Goal: Information Seeking & Learning: Learn about a topic

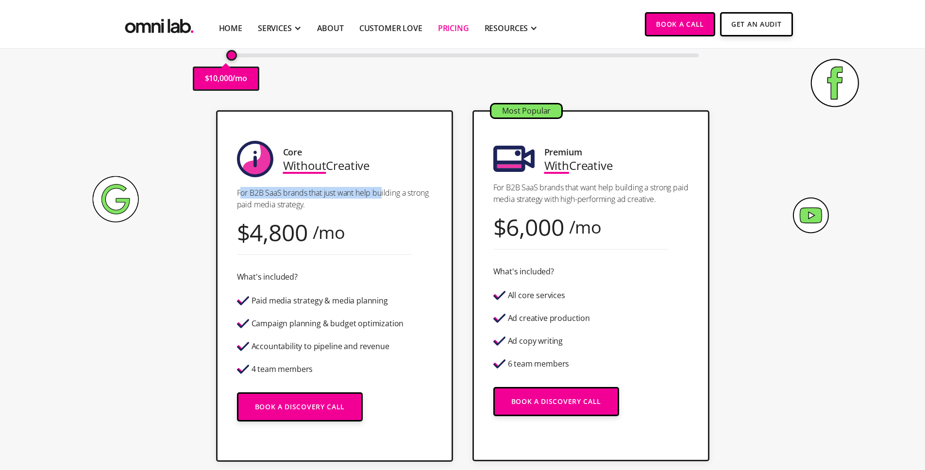
click at [384, 195] on p "For B2B SaaS brands that just want help building a strong paid media strategy." at bounding box center [334, 198] width 195 height 23
click at [331, 200] on p "For B2B SaaS brands that just want help building a strong paid media strategy." at bounding box center [334, 198] width 195 height 23
click at [340, 198] on p "For B2B SaaS brands that just want help building a strong paid media strategy." at bounding box center [334, 198] width 195 height 23
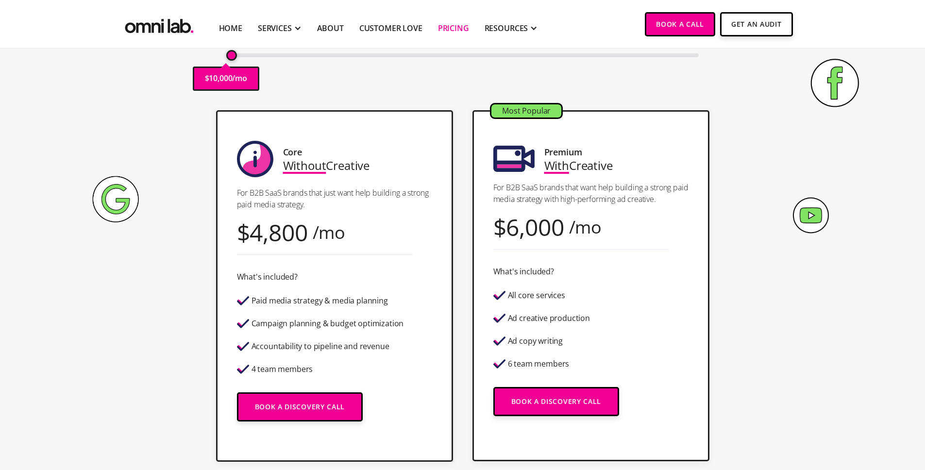
click at [565, 194] on p "For B2B SaaS brands that want help building a strong paid media strategy with h…" at bounding box center [590, 193] width 195 height 23
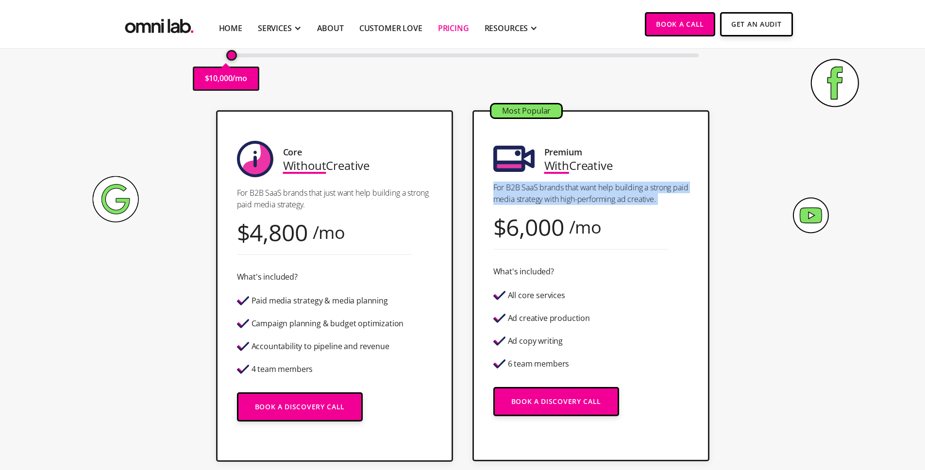
click at [565, 194] on p "For B2B SaaS brands that want help building a strong paid media strategy with h…" at bounding box center [590, 193] width 195 height 23
click at [560, 191] on p "For B2B SaaS brands that want help building a strong paid media strategy with h…" at bounding box center [590, 193] width 195 height 23
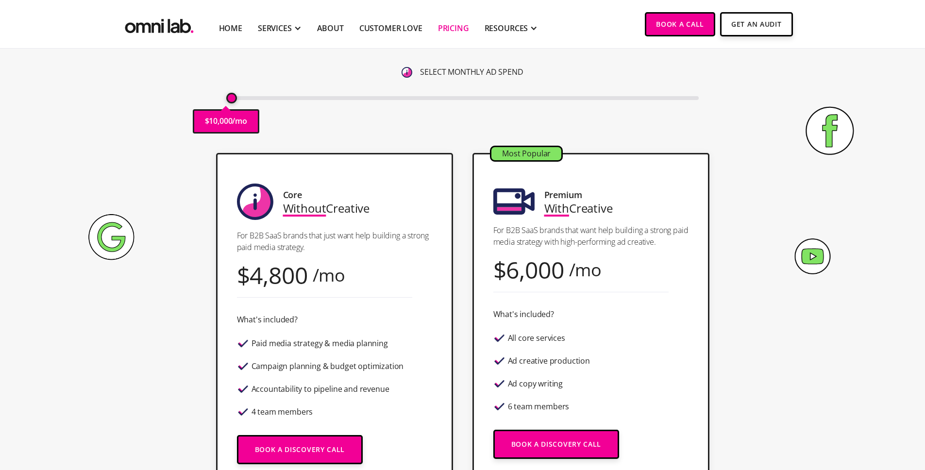
scroll to position [1, 0]
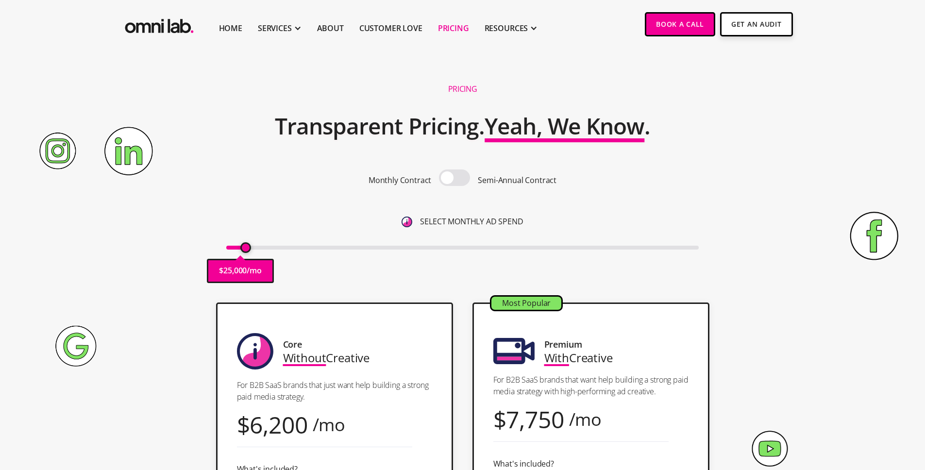
drag, startPoint x: 230, startPoint y: 250, endPoint x: 247, endPoint y: 250, distance: 17.0
type input "25000"
click at [247, 250] on input "range" at bounding box center [462, 248] width 472 height 4
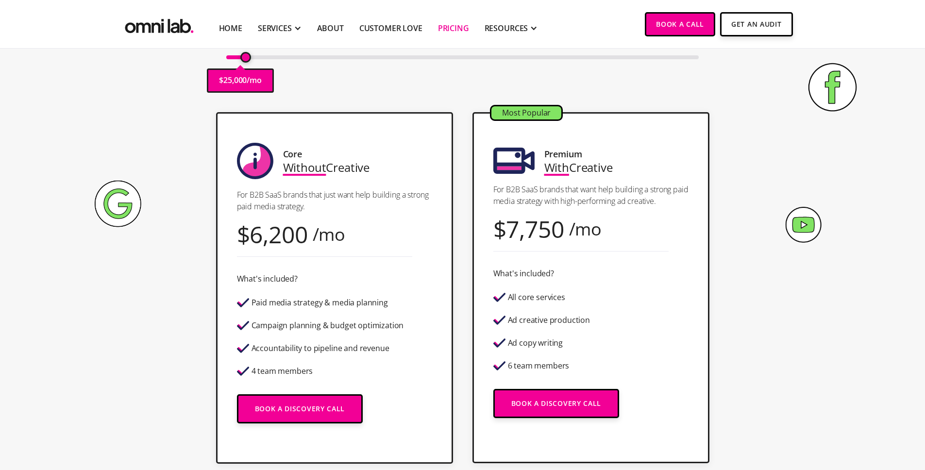
click at [350, 353] on div "Accountability to pipeline and revenue" at bounding box center [320, 348] width 167 height 17
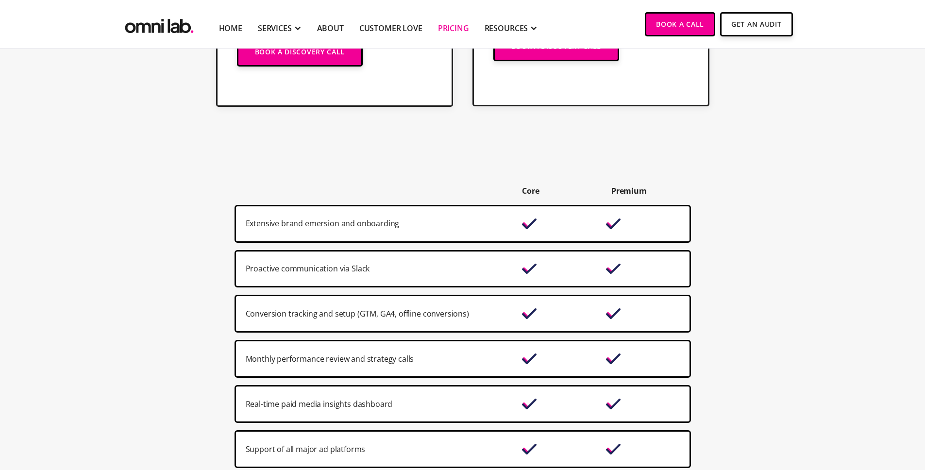
scroll to position [0, 0]
